Goal: Find specific page/section: Find specific page/section

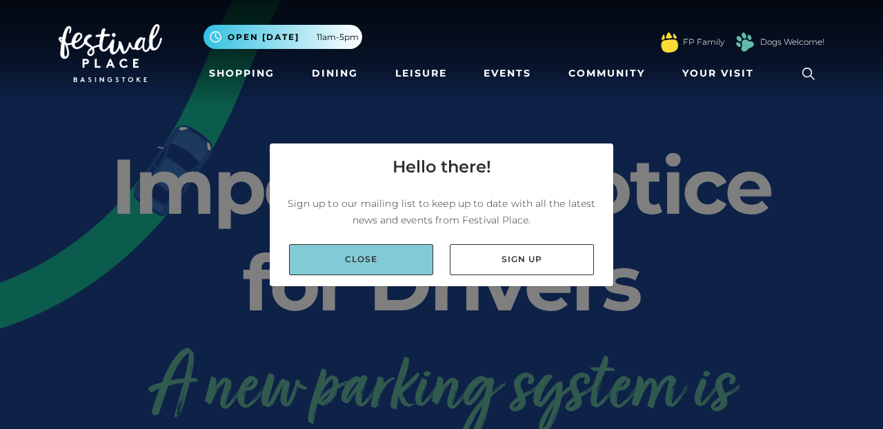
click at [349, 259] on link "Close" at bounding box center [361, 259] width 144 height 31
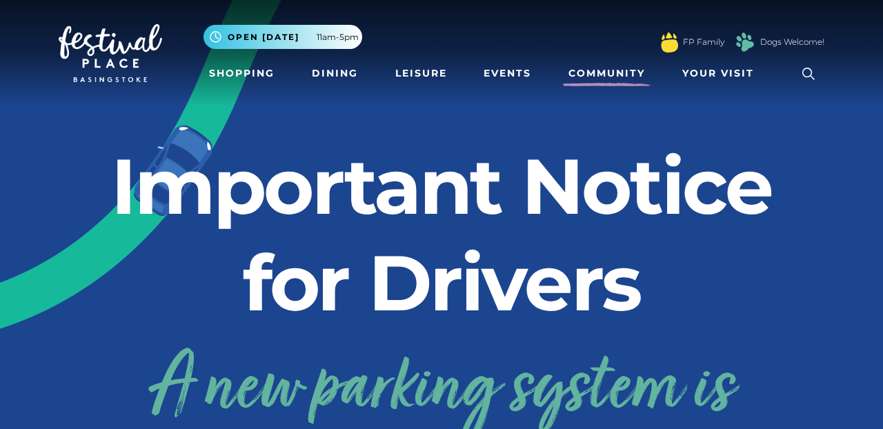
click at [592, 75] on link "Community" at bounding box center [607, 74] width 88 height 26
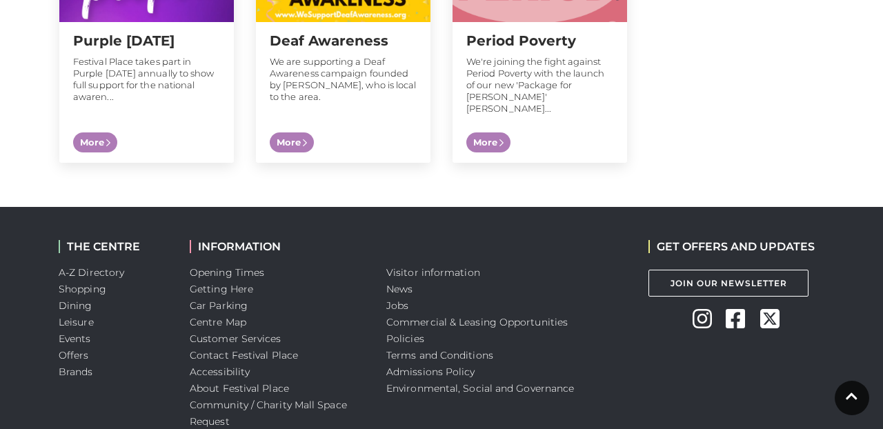
scroll to position [1573, 0]
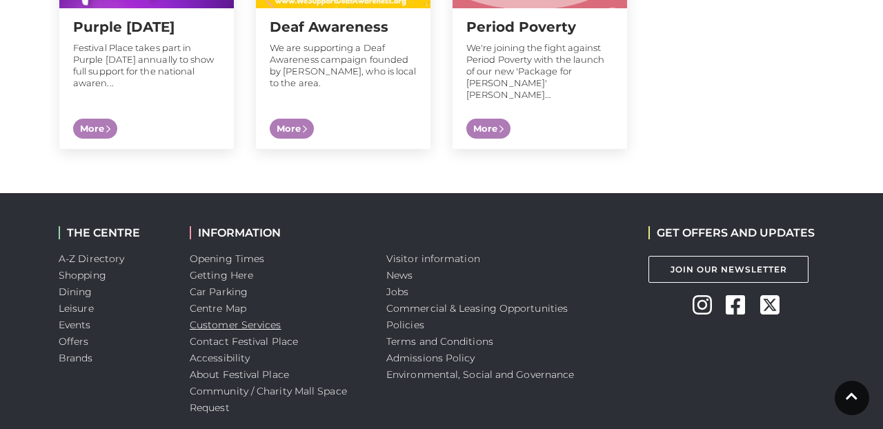
click at [223, 319] on link "Customer Services" at bounding box center [236, 325] width 92 height 12
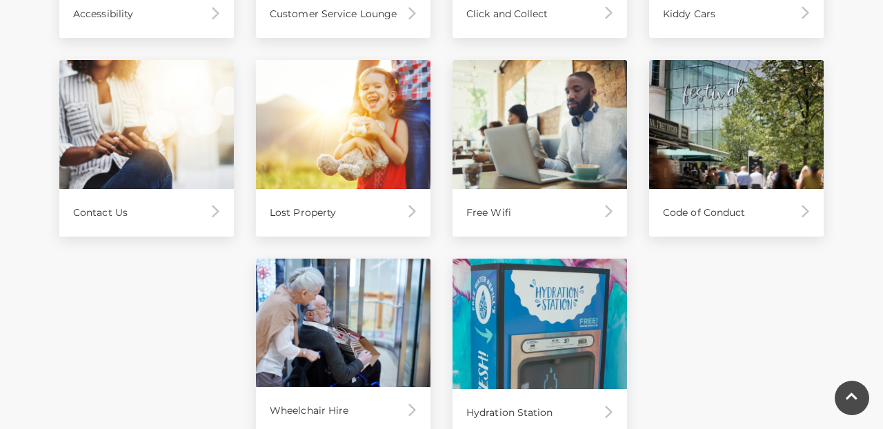
scroll to position [795, 0]
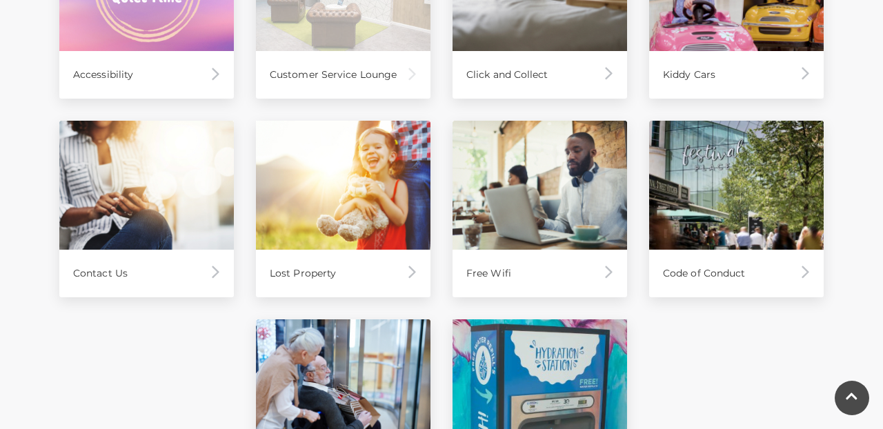
click at [399, 65] on div "Customer Service Lounge" at bounding box center [343, 75] width 174 height 48
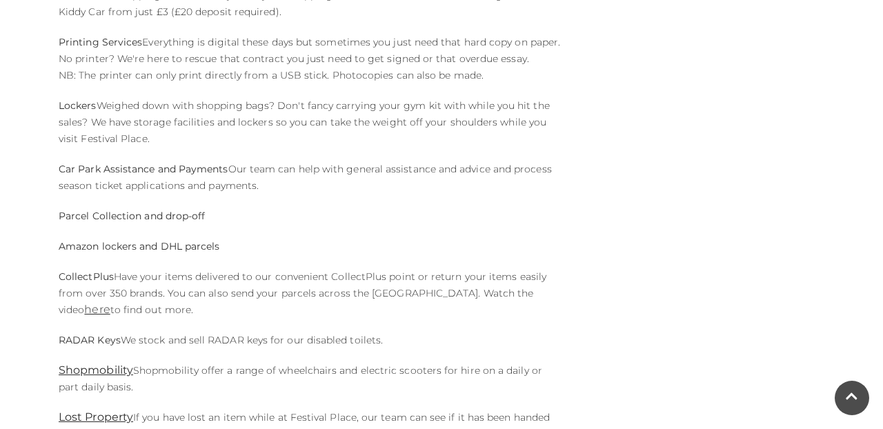
scroll to position [716, 0]
